Goal: Task Accomplishment & Management: Use online tool/utility

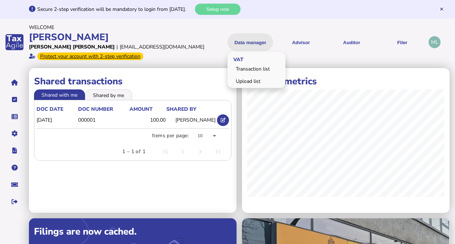
click at [253, 44] on button "Data manager" at bounding box center [251, 42] width 46 height 18
click at [248, 82] on link "Upload list" at bounding box center [257, 81] width 56 height 11
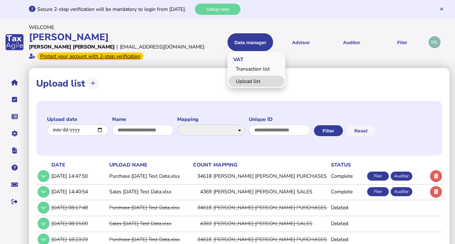
click at [248, 82] on link "Upload list" at bounding box center [257, 81] width 56 height 11
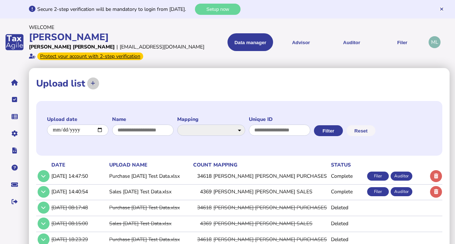
click at [94, 85] on icon at bounding box center [93, 83] width 4 height 5
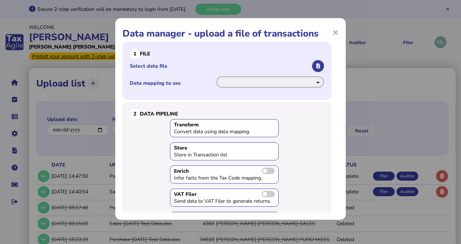
click at [294, 81] on select "**********" at bounding box center [270, 81] width 108 height 11
click at [216, 76] on select "**********" at bounding box center [270, 81] width 108 height 11
click at [316, 64] on icon "button" at bounding box center [318, 66] width 4 height 5
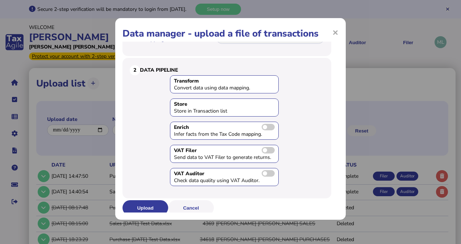
scroll to position [46, 0]
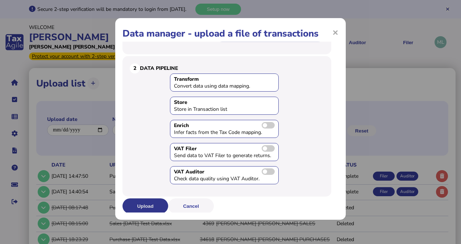
click at [138, 202] on button "Upload" at bounding box center [145, 205] width 46 height 15
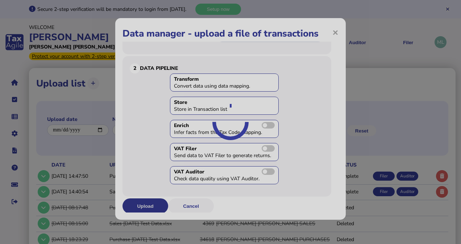
scroll to position [0, 0]
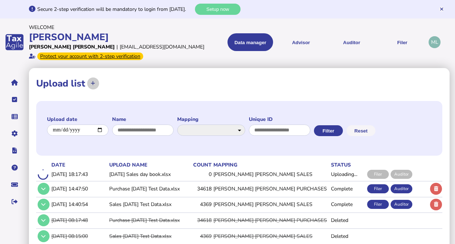
click at [92, 84] on icon at bounding box center [93, 83] width 4 height 5
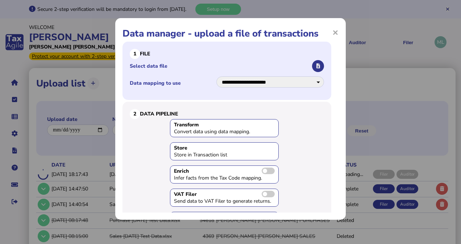
click at [316, 67] on icon "button" at bounding box center [318, 66] width 4 height 5
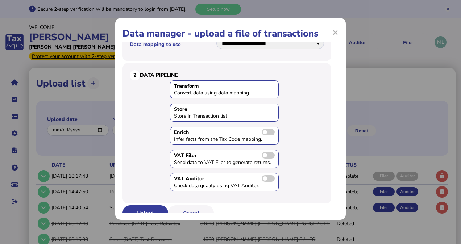
scroll to position [39, 0]
click at [138, 208] on button "Upload" at bounding box center [145, 212] width 46 height 15
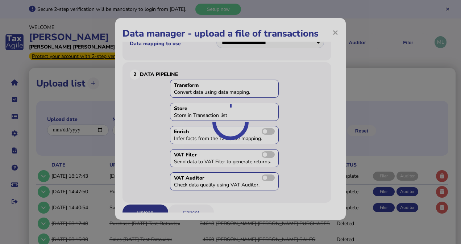
scroll to position [0, 0]
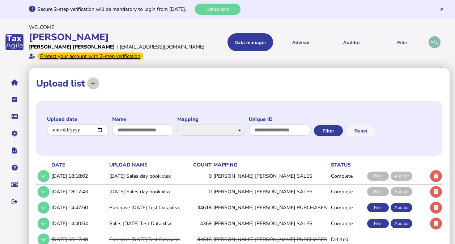
click at [91, 83] on icon at bounding box center [93, 83] width 4 height 5
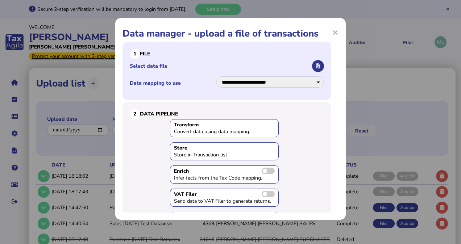
click at [316, 66] on icon "button" at bounding box center [318, 66] width 4 height 5
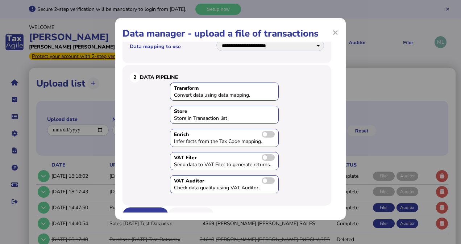
scroll to position [46, 0]
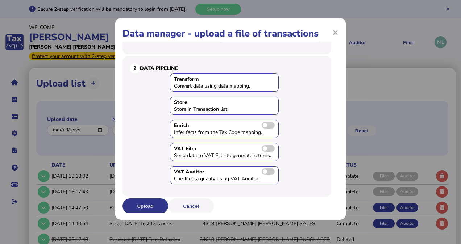
click at [136, 204] on button "Upload" at bounding box center [145, 205] width 46 height 15
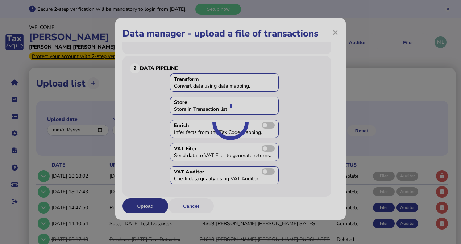
scroll to position [0, 0]
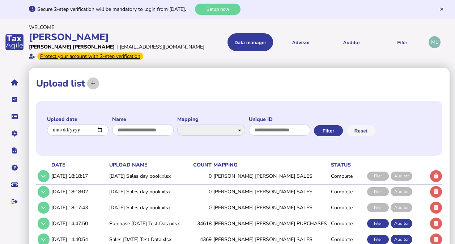
click at [93, 83] on icon at bounding box center [93, 83] width 4 height 5
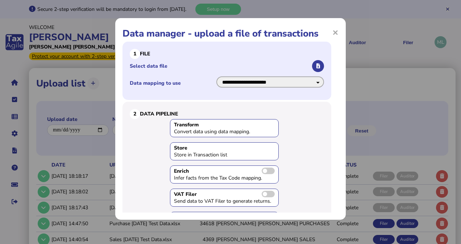
click at [311, 81] on select "**********" at bounding box center [270, 81] width 108 height 11
click at [216, 76] on select "**********" at bounding box center [270, 81] width 108 height 11
click at [316, 67] on icon "button" at bounding box center [318, 66] width 4 height 5
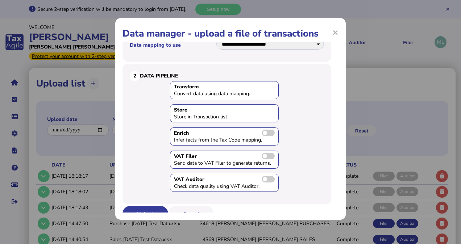
scroll to position [46, 0]
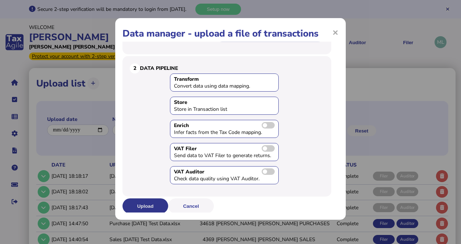
click at [139, 207] on button "Upload" at bounding box center [145, 205] width 46 height 15
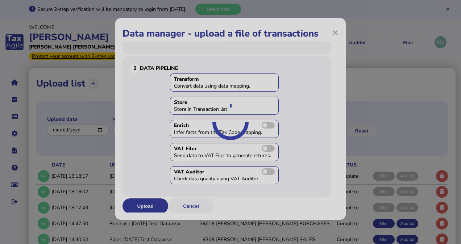
scroll to position [0, 0]
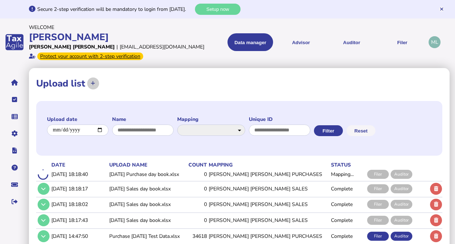
click at [96, 80] on button at bounding box center [93, 83] width 12 height 12
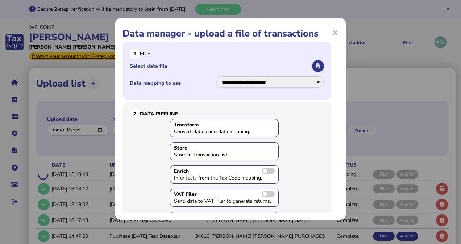
click at [316, 67] on icon "button" at bounding box center [318, 66] width 4 height 5
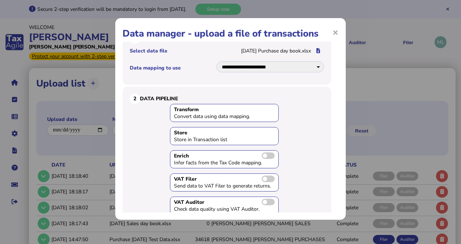
scroll to position [46, 0]
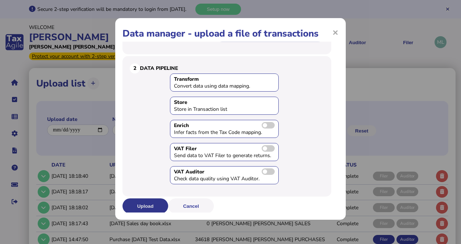
click at [141, 202] on button "Upload" at bounding box center [145, 205] width 46 height 15
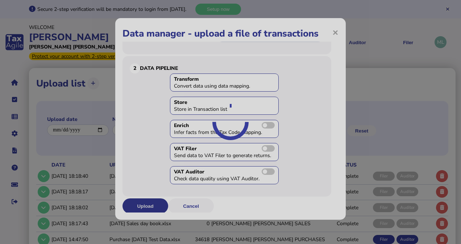
scroll to position [0, 0]
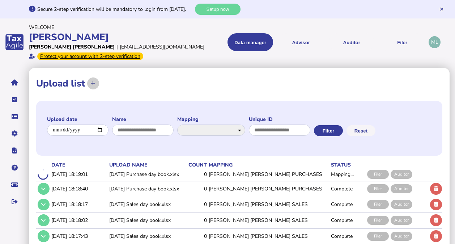
click at [92, 83] on icon at bounding box center [93, 83] width 4 height 5
select select "**********"
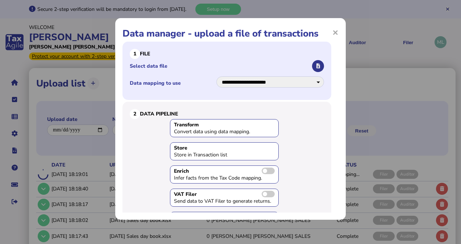
click at [314, 63] on button "button" at bounding box center [318, 66] width 12 height 12
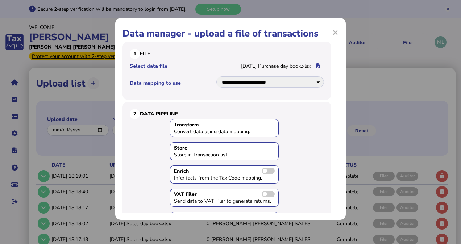
scroll to position [46, 0]
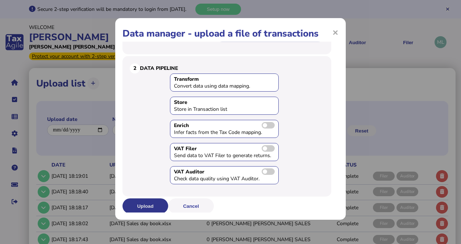
click at [136, 203] on button "Upload" at bounding box center [145, 205] width 46 height 15
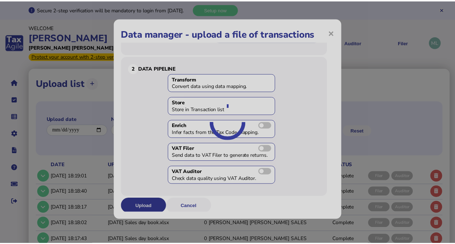
scroll to position [0, 0]
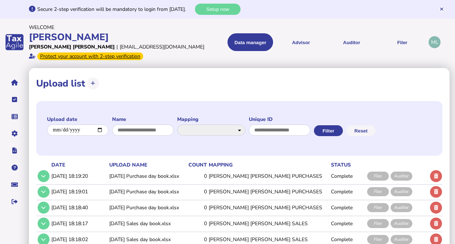
click at [400, 174] on div "Auditor" at bounding box center [402, 176] width 22 height 9
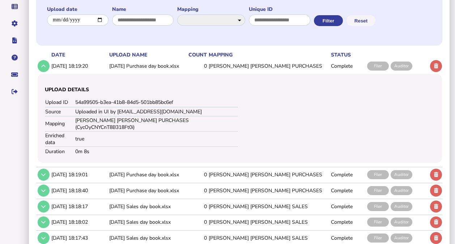
scroll to position [114, 0]
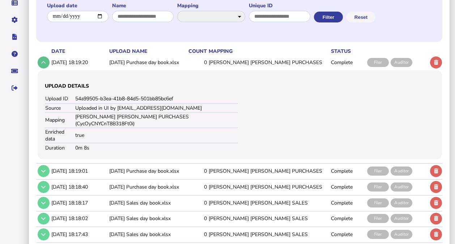
click at [46, 63] on button at bounding box center [44, 62] width 12 height 12
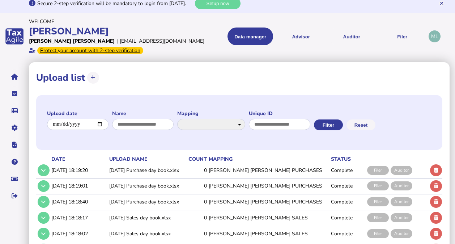
scroll to position [4, 0]
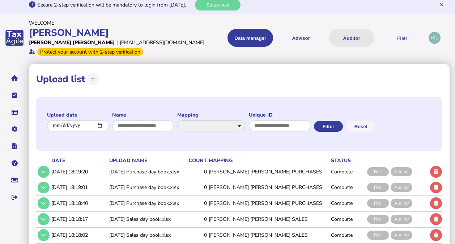
click at [353, 33] on button "Auditor" at bounding box center [352, 38] width 46 height 18
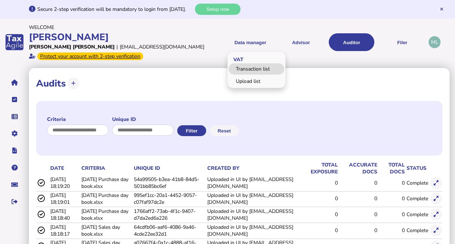
click at [245, 68] on link "Transaction list" at bounding box center [257, 68] width 56 height 11
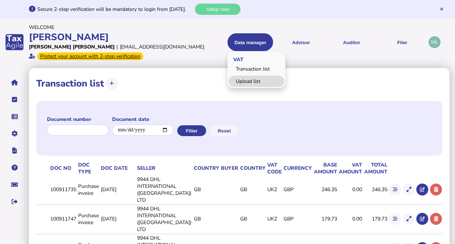
click at [248, 79] on link "Upload list" at bounding box center [257, 81] width 56 height 11
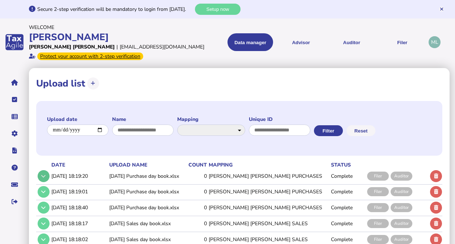
click at [43, 174] on icon at bounding box center [43, 176] width 4 height 5
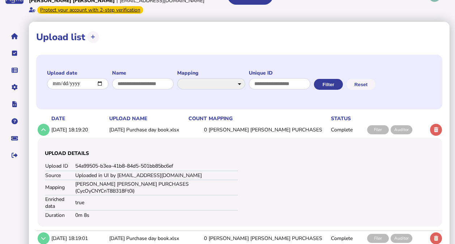
scroll to position [18, 0]
